Goal: Register for event/course

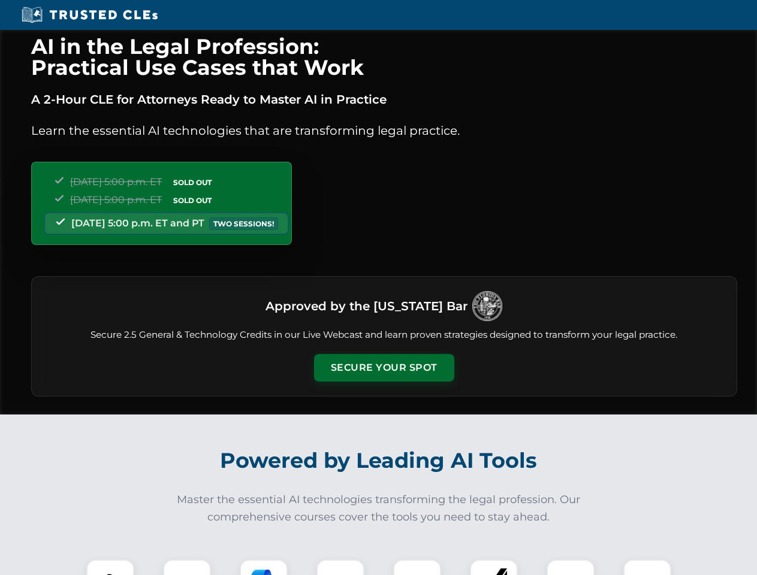
click at [384, 368] on button "Secure Your Spot" at bounding box center [384, 368] width 140 height 28
click at [110, 568] on img at bounding box center [110, 583] width 35 height 35
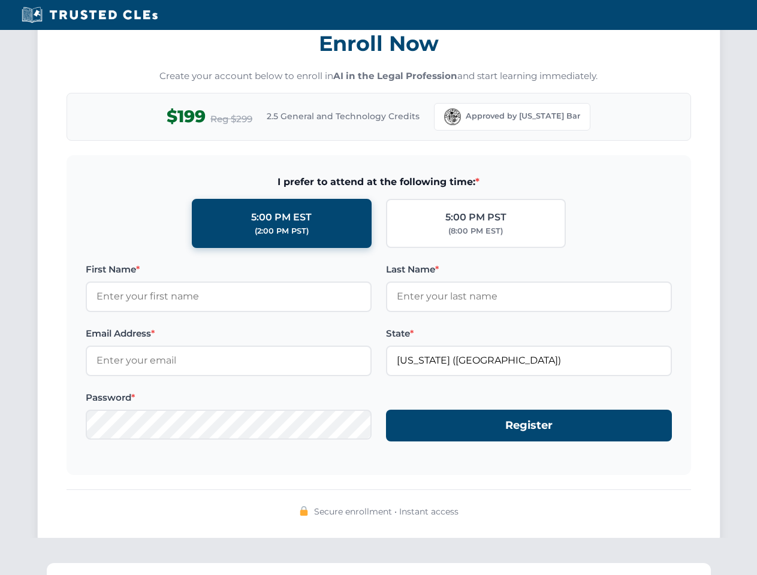
scroll to position [1177, 0]
